Goal: Information Seeking & Learning: Learn about a topic

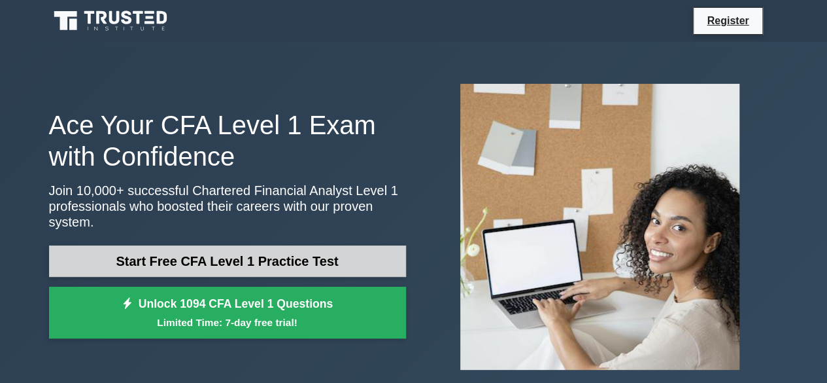
click at [244, 268] on link "Start Free CFA Level 1 Practice Test" at bounding box center [227, 260] width 357 height 31
click at [243, 249] on link "Start Free CFA Level 1 Practice Test" at bounding box center [227, 260] width 357 height 31
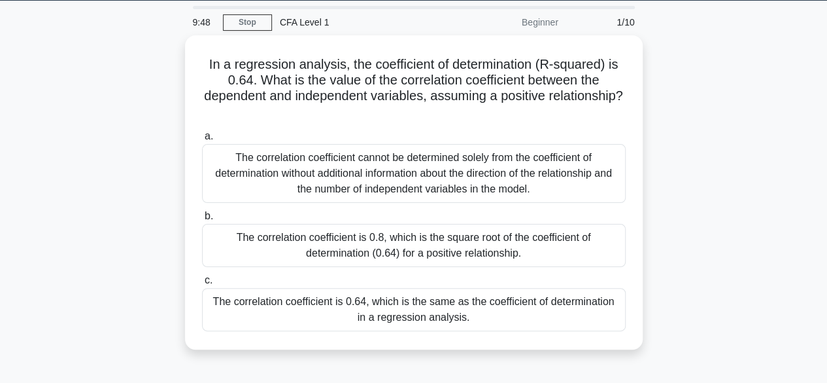
scroll to position [41, 0]
